Goal: Contribute content: Add original content to the website for others to see

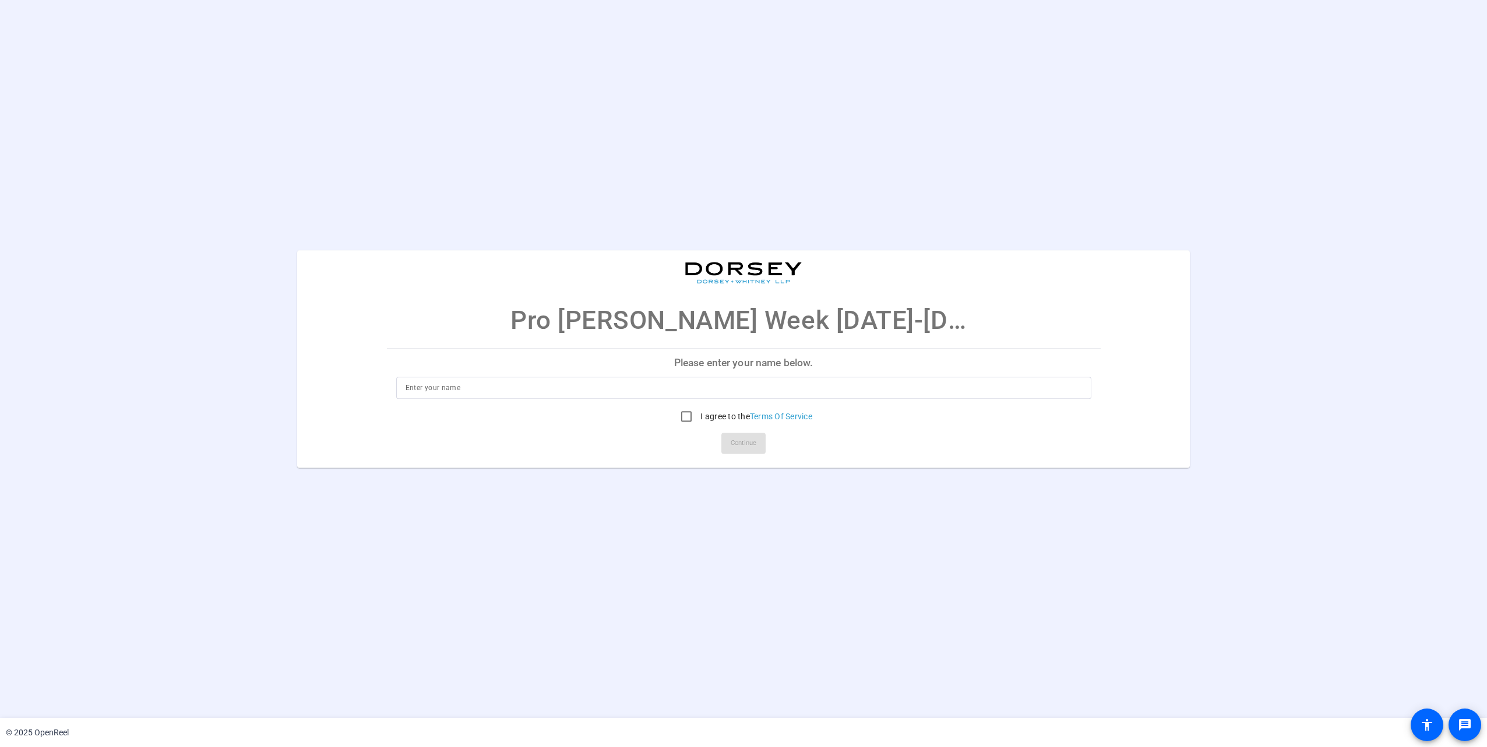
click at [514, 385] on input at bounding box center [744, 388] width 677 height 14
type input "[PERSON_NAME]"
click at [682, 415] on input "I agree to the Terms Of Service" at bounding box center [686, 415] width 23 height 23
checkbox input "true"
click at [742, 441] on span "Continue" at bounding box center [744, 442] width 26 height 17
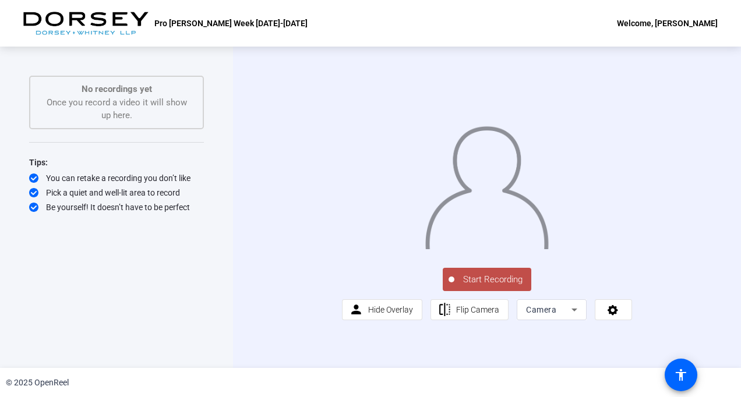
click at [571, 317] on icon at bounding box center [575, 310] width 14 height 14
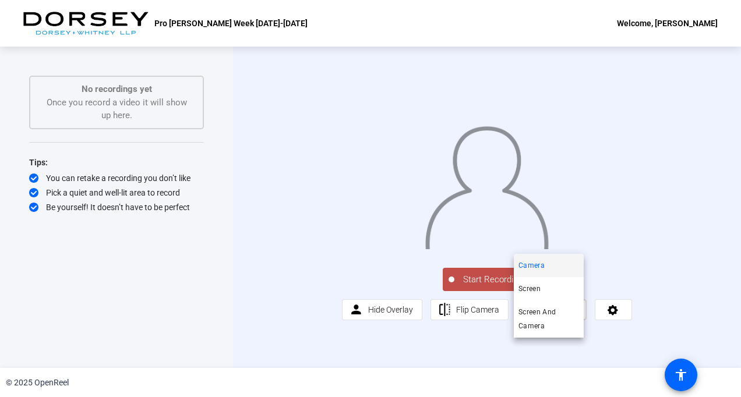
click at [571, 354] on div at bounding box center [370, 198] width 741 height 397
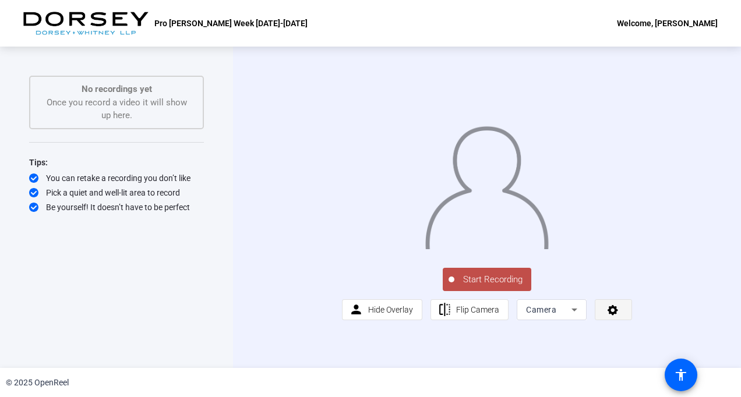
click at [618, 324] on span at bounding box center [614, 310] width 36 height 28
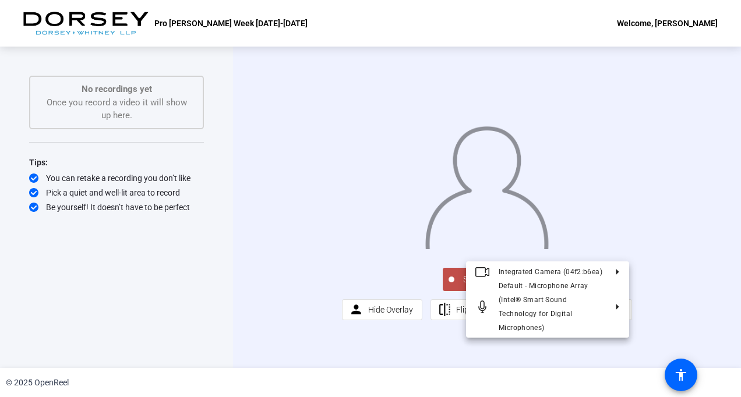
click at [615, 353] on div at bounding box center [370, 198] width 741 height 397
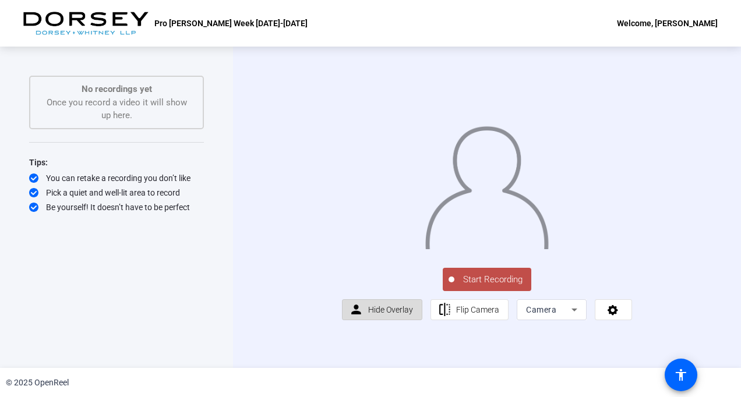
click at [374, 315] on span "Hide Overlay" at bounding box center [390, 309] width 45 height 9
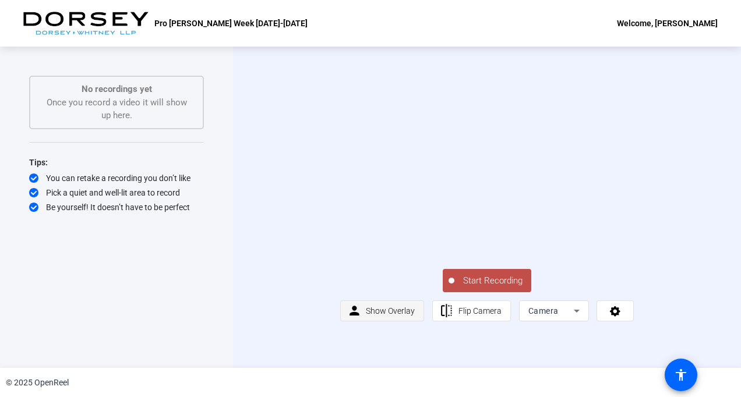
click at [374, 316] on span "Show Overlay" at bounding box center [390, 311] width 49 height 9
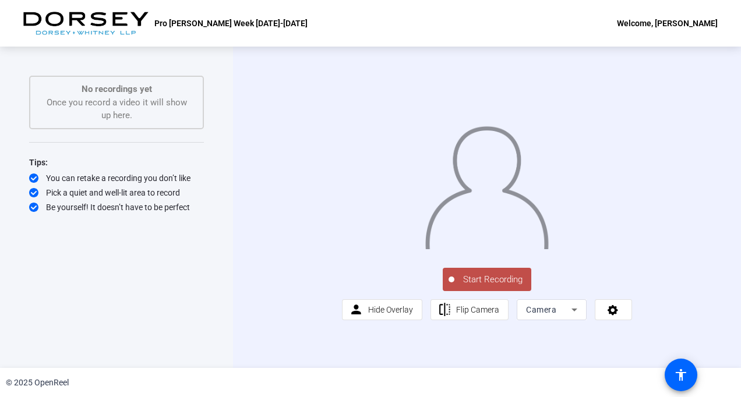
click at [564, 317] on div "Camera" at bounding box center [548, 310] width 45 height 14
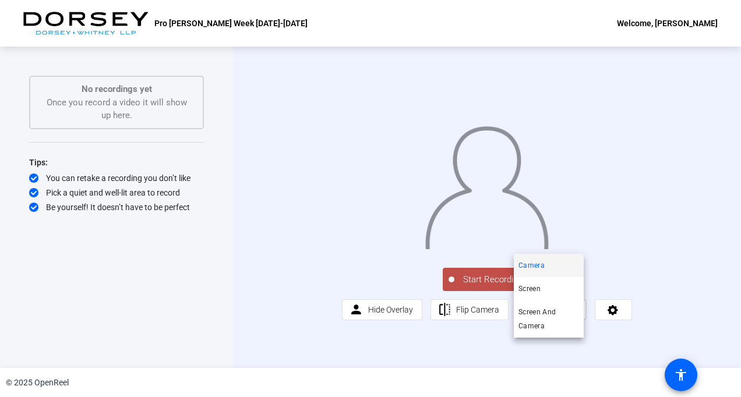
click at [564, 354] on div at bounding box center [370, 198] width 741 height 397
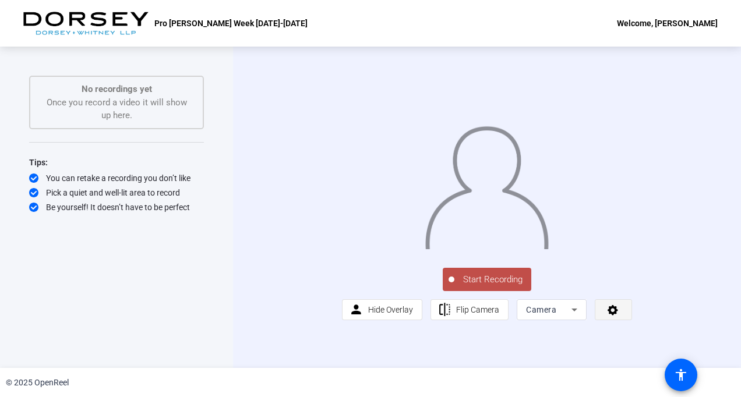
click at [609, 316] on icon at bounding box center [613, 310] width 10 height 10
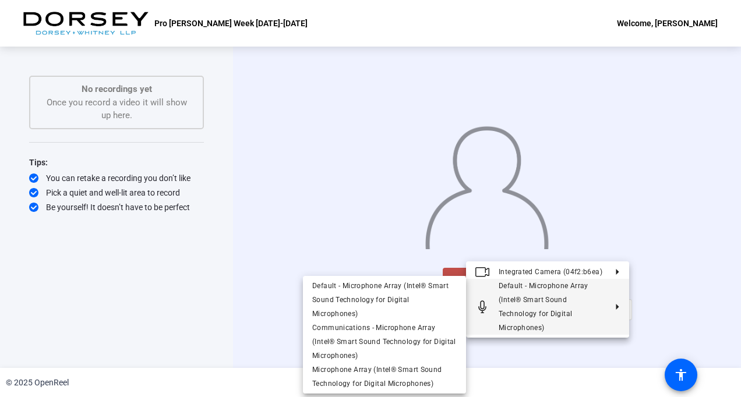
click at [730, 329] on div at bounding box center [370, 198] width 741 height 397
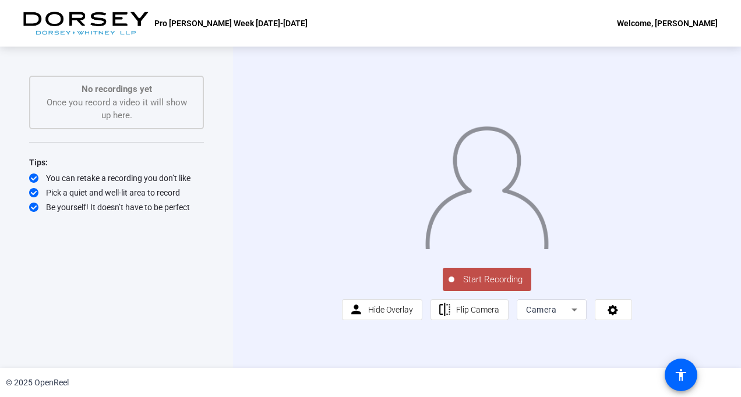
click at [485, 287] on span "Start Recording" at bounding box center [493, 279] width 77 height 13
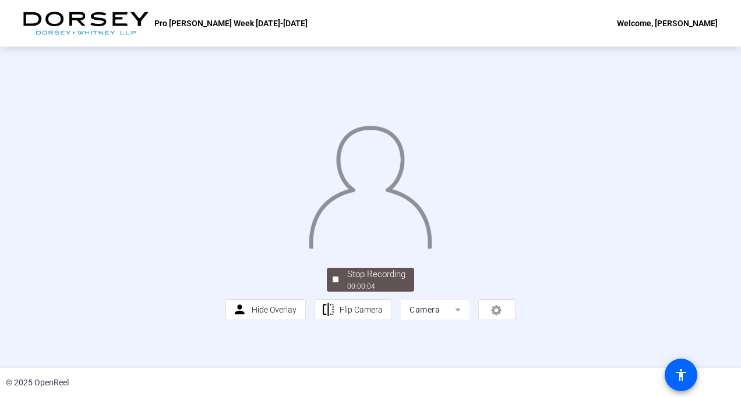
click at [377, 321] on div "Stop Recording 00:00:04 person Hide Overlay flip Flip Camera Camera" at bounding box center [371, 293] width 290 height 55
click at [364, 281] on div "Stop Recording" at bounding box center [376, 274] width 58 height 13
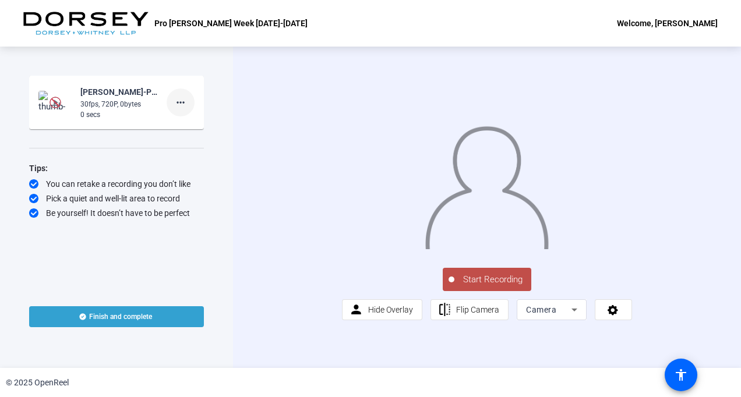
click at [183, 103] on mat-icon "more_horiz" at bounding box center [181, 103] width 14 height 14
click at [189, 122] on span "Delete clip" at bounding box center [199, 127] width 47 height 14
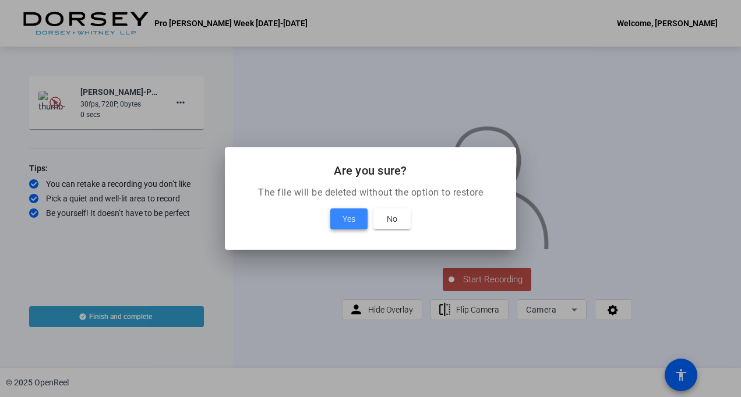
click at [347, 220] on span "Yes" at bounding box center [349, 219] width 13 height 14
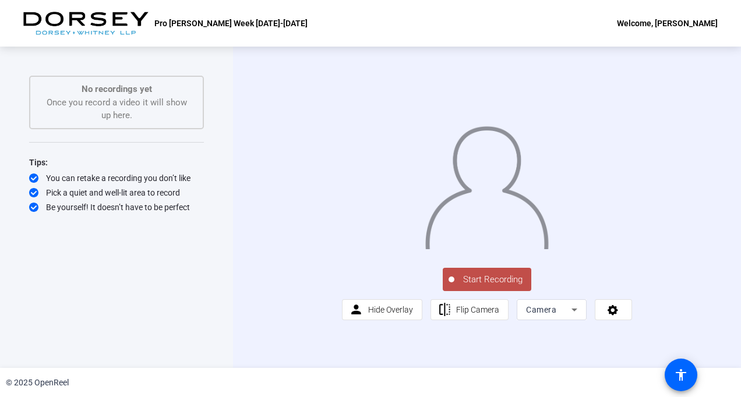
click at [489, 287] on span "Start Recording" at bounding box center [493, 279] width 77 height 13
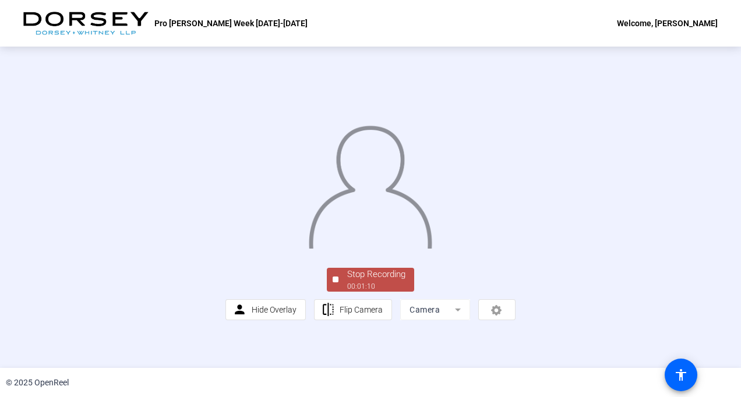
click at [361, 281] on div "Stop Recording" at bounding box center [376, 274] width 58 height 13
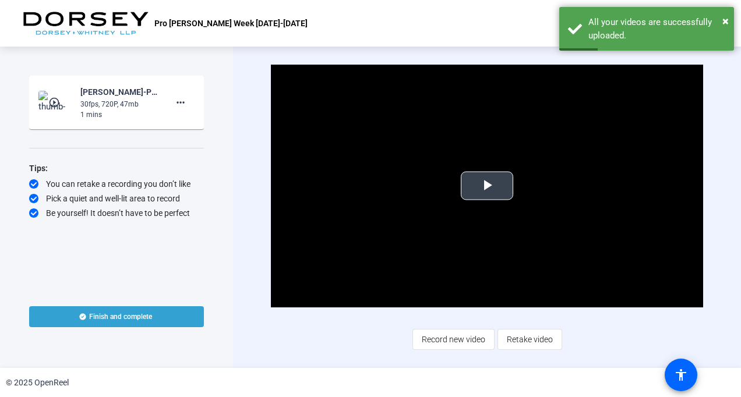
click at [487, 186] on span "Video Player" at bounding box center [487, 186] width 0 height 0
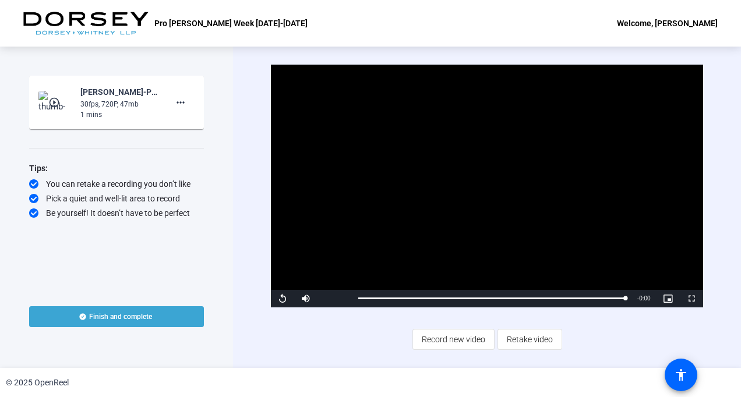
click at [124, 315] on span "Finish and complete" at bounding box center [120, 316] width 63 height 9
